Goal: Transaction & Acquisition: Purchase product/service

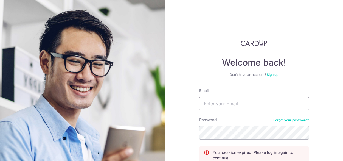
type input "[EMAIL_ADDRESS][DOMAIN_NAME]"
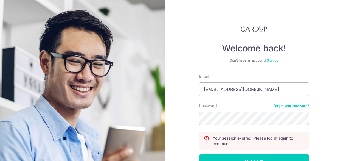
scroll to position [27, 0]
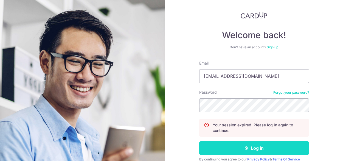
click at [260, 146] on button "Log in" at bounding box center [254, 148] width 110 height 14
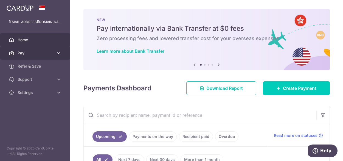
click at [55, 51] on link "Pay" at bounding box center [35, 52] width 70 height 13
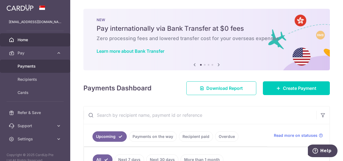
click at [27, 68] on span "Payments" at bounding box center [36, 65] width 36 height 5
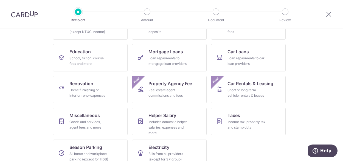
scroll to position [85, 0]
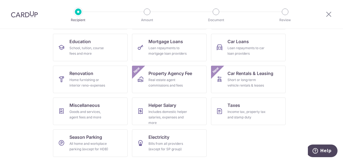
click at [268, 135] on ul "Insurance All insurance premiums (except NTUC Income) Rent Property rent and re…" at bounding box center [171, 81] width 237 height 159
click at [118, 115] on link "Miscellaneous Goods and services, agent fees and more" at bounding box center [90, 110] width 75 height 27
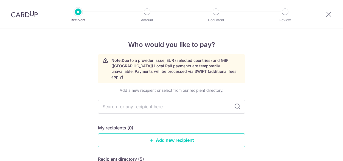
click at [150, 100] on input "text" at bounding box center [171, 107] width 147 height 14
type input "metta"
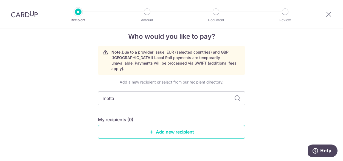
scroll to position [15, 0]
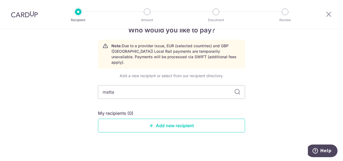
click at [236, 89] on icon at bounding box center [237, 92] width 7 height 7
click at [196, 90] on input "metta" at bounding box center [171, 92] width 147 height 14
click at [185, 119] on link "Add new recipient" at bounding box center [171, 126] width 147 height 14
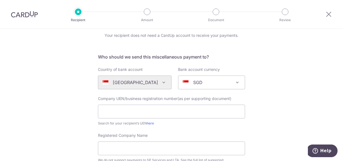
scroll to position [24, 0]
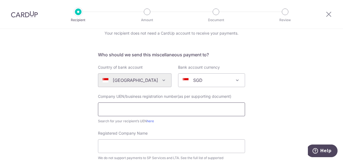
click at [146, 108] on input "text" at bounding box center [171, 109] width 147 height 14
type input "S94SS0081KM04"
click at [214, 146] on input "Registered Company Name" at bounding box center [171, 146] width 147 height 14
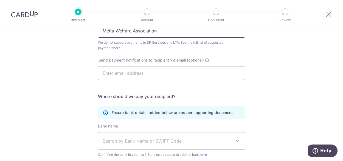
scroll to position [208, 0]
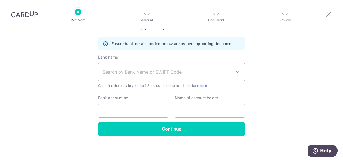
type input "Metta Welfare Association"
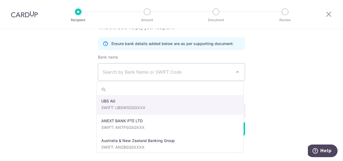
click at [236, 72] on span at bounding box center [237, 72] width 7 height 7
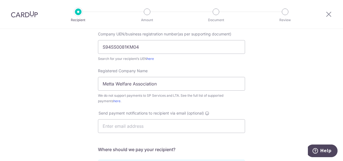
scroll to position [81, 0]
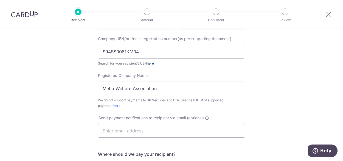
click at [150, 65] on link "here" at bounding box center [150, 63] width 7 height 4
click at [164, 53] on input "S94SS0081KM04" at bounding box center [171, 52] width 147 height 14
click at [340, 36] on div "Who would you like to pay? Your recipient does not need a CardUp account to rec…" at bounding box center [171, 118] width 343 height 341
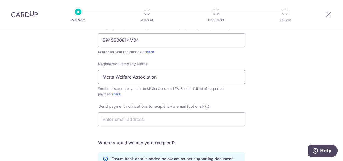
scroll to position [95, 0]
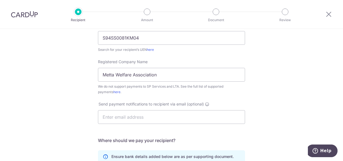
click at [340, 135] on div "Who would you like to pay? Your recipient does not need a CardUp account to rec…" at bounding box center [171, 104] width 343 height 341
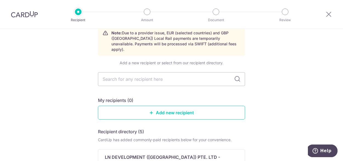
scroll to position [21, 0]
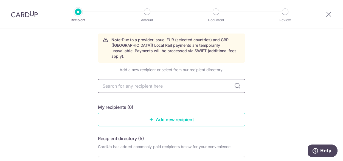
click at [152, 79] on input "text" at bounding box center [171, 86] width 147 height 14
type input "metta"
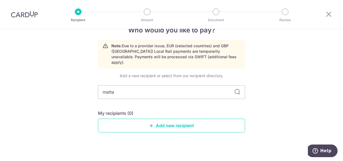
click at [236, 89] on icon at bounding box center [237, 92] width 7 height 7
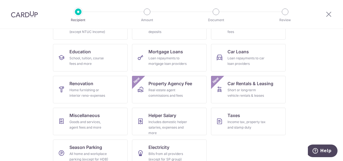
scroll to position [85, 0]
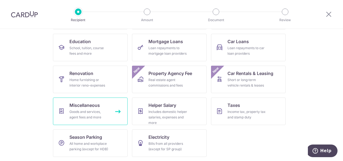
click at [91, 112] on div "Goods and services, agent fees and more" at bounding box center [89, 114] width 40 height 11
